Goal: Book appointment/travel/reservation

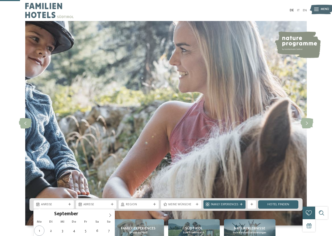
scroll to position [107, 0]
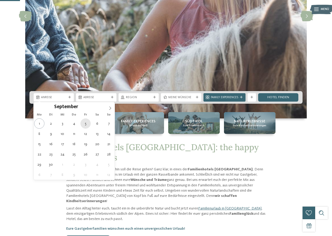
type div "05.09.2025"
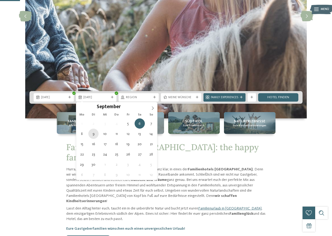
type div "09.09.2025"
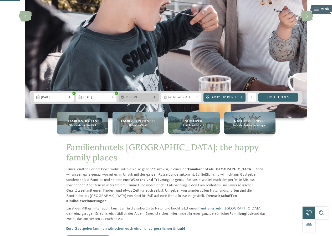
click at [148, 97] on span "Region" at bounding box center [138, 98] width 25 height 4
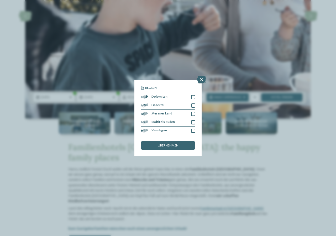
click at [77, 145] on div "Region Dolomiten" at bounding box center [168, 118] width 336 height 236
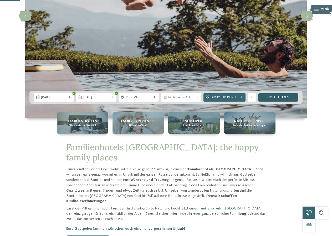
click at [279, 97] on link "Hotel finden" at bounding box center [278, 97] width 40 height 8
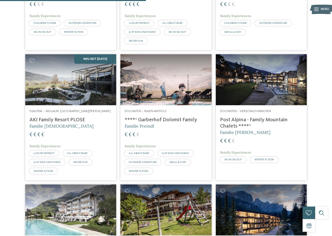
scroll to position [478, 0]
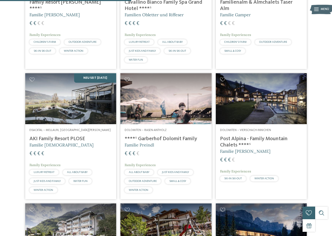
click at [166, 142] on h4 "****ˢ Garberhof Dolomit Family" at bounding box center [166, 139] width 82 height 6
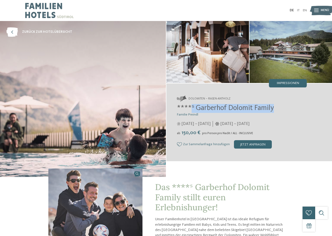
drag, startPoint x: 285, startPoint y: 109, endPoint x: 189, endPoint y: 111, distance: 96.2
click at [189, 111] on h2 "****ˢ Garberhof Dolomit Family" at bounding box center [242, 108] width 130 height 9
copy span "ˢ Garberhof Dolomit Family"
